Goal: Communication & Community: Answer question/provide support

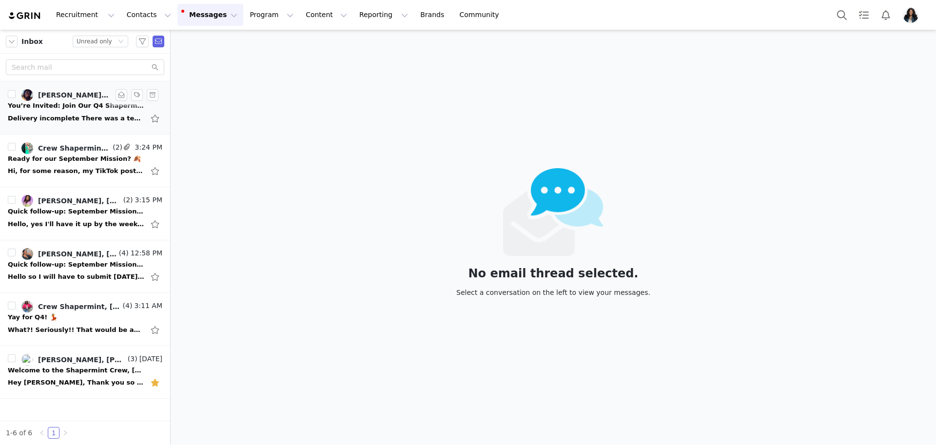
click at [93, 115] on div "Delivery incomplete There was a temporary problem delivering your message to Le…" at bounding box center [76, 119] width 137 height 10
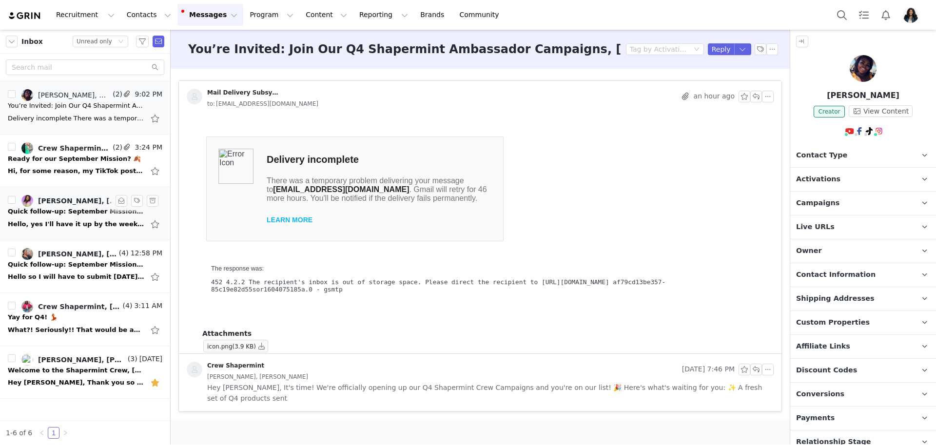
click at [84, 211] on div "Quick follow-up: September Missions ✨" at bounding box center [76, 212] width 137 height 10
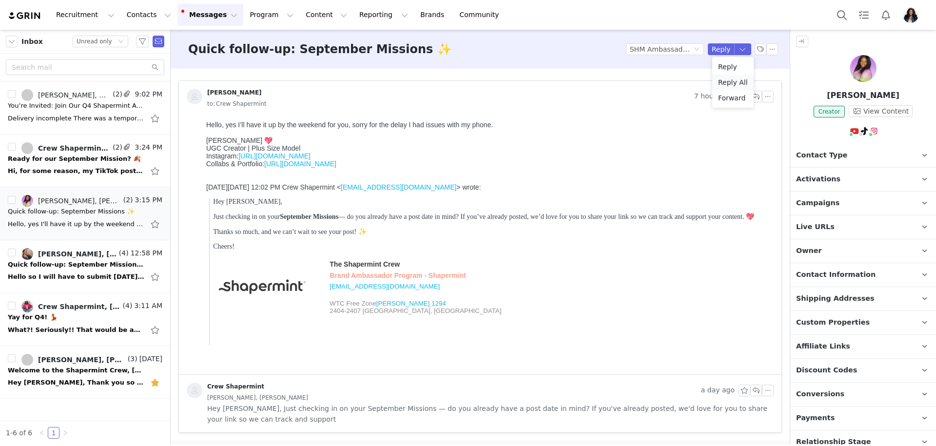
click at [733, 83] on li "Reply All" at bounding box center [733, 83] width 41 height 16
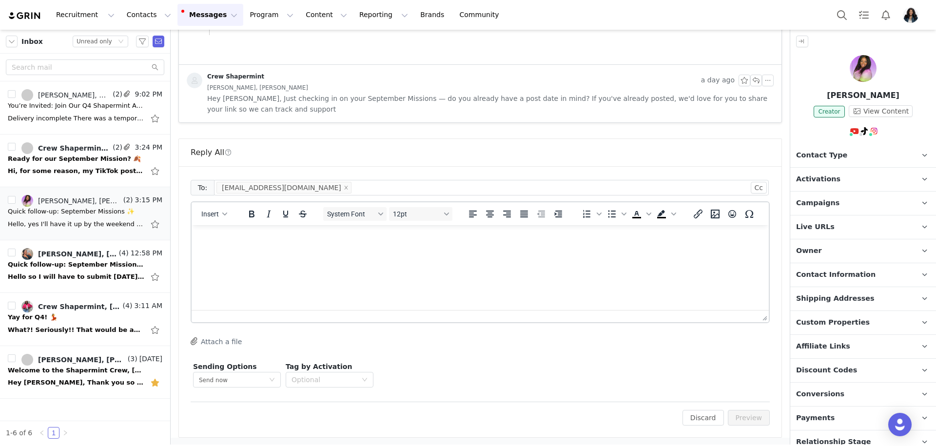
click at [381, 252] on html at bounding box center [480, 238] width 577 height 26
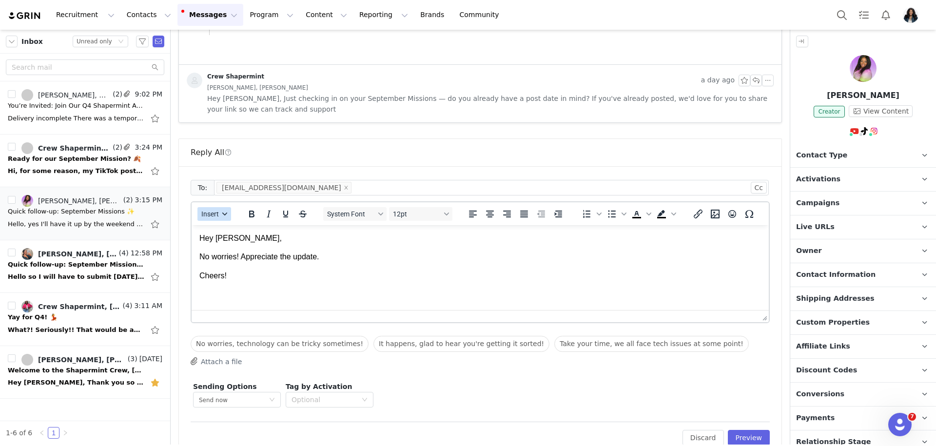
click at [222, 218] on button "Insert" at bounding box center [215, 214] width 34 height 14
click at [263, 258] on div "Insert Signature" at bounding box center [250, 262] width 88 height 12
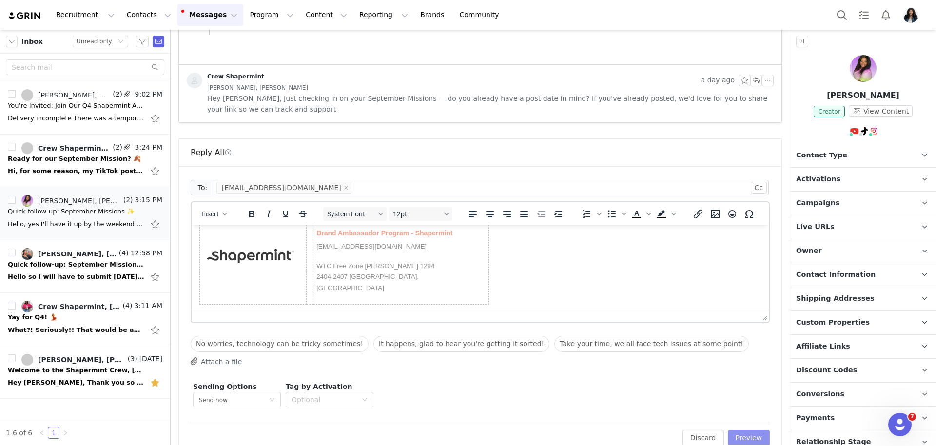
click at [760, 434] on button "Preview" at bounding box center [749, 438] width 42 height 16
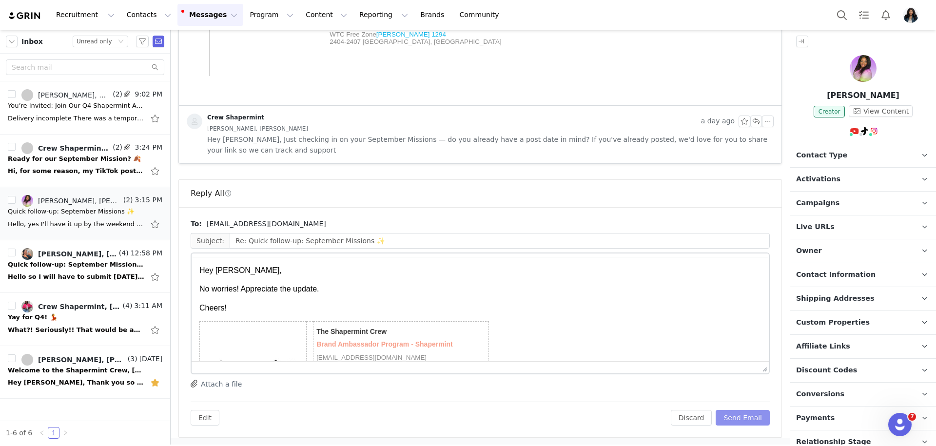
scroll to position [0, 0]
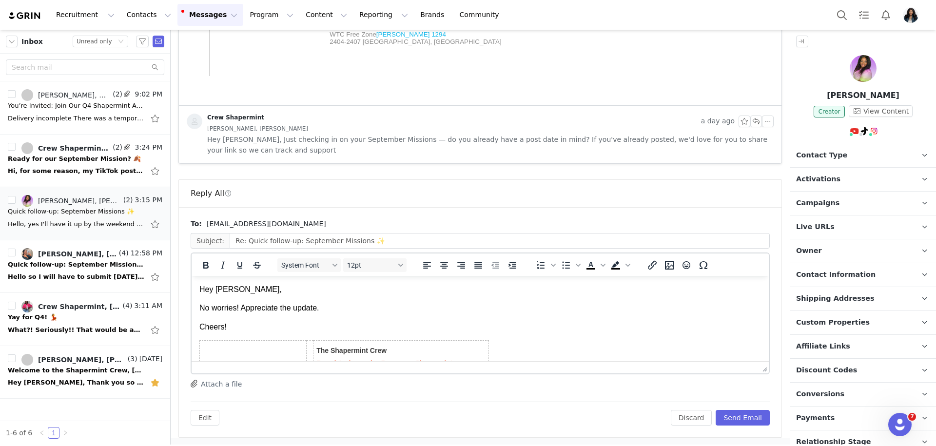
click at [759, 433] on div "To: eshaadderleybookings@gmail.com Subject: Re: Quick follow-up: September Miss…" at bounding box center [480, 322] width 603 height 230
click at [755, 415] on button "Send Email" at bounding box center [743, 418] width 54 height 16
